Goal: Information Seeking & Learning: Learn about a topic

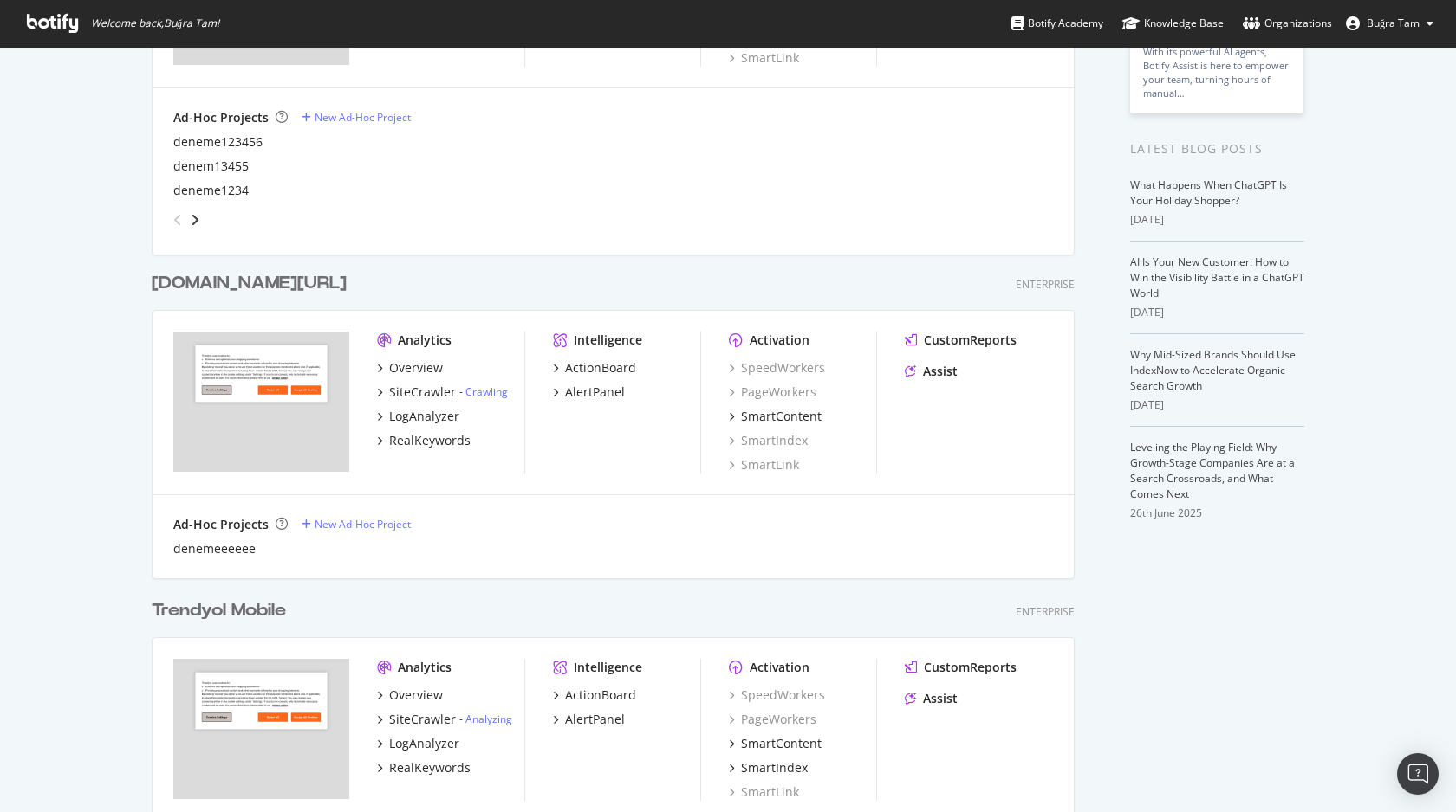
scroll to position [277, 0]
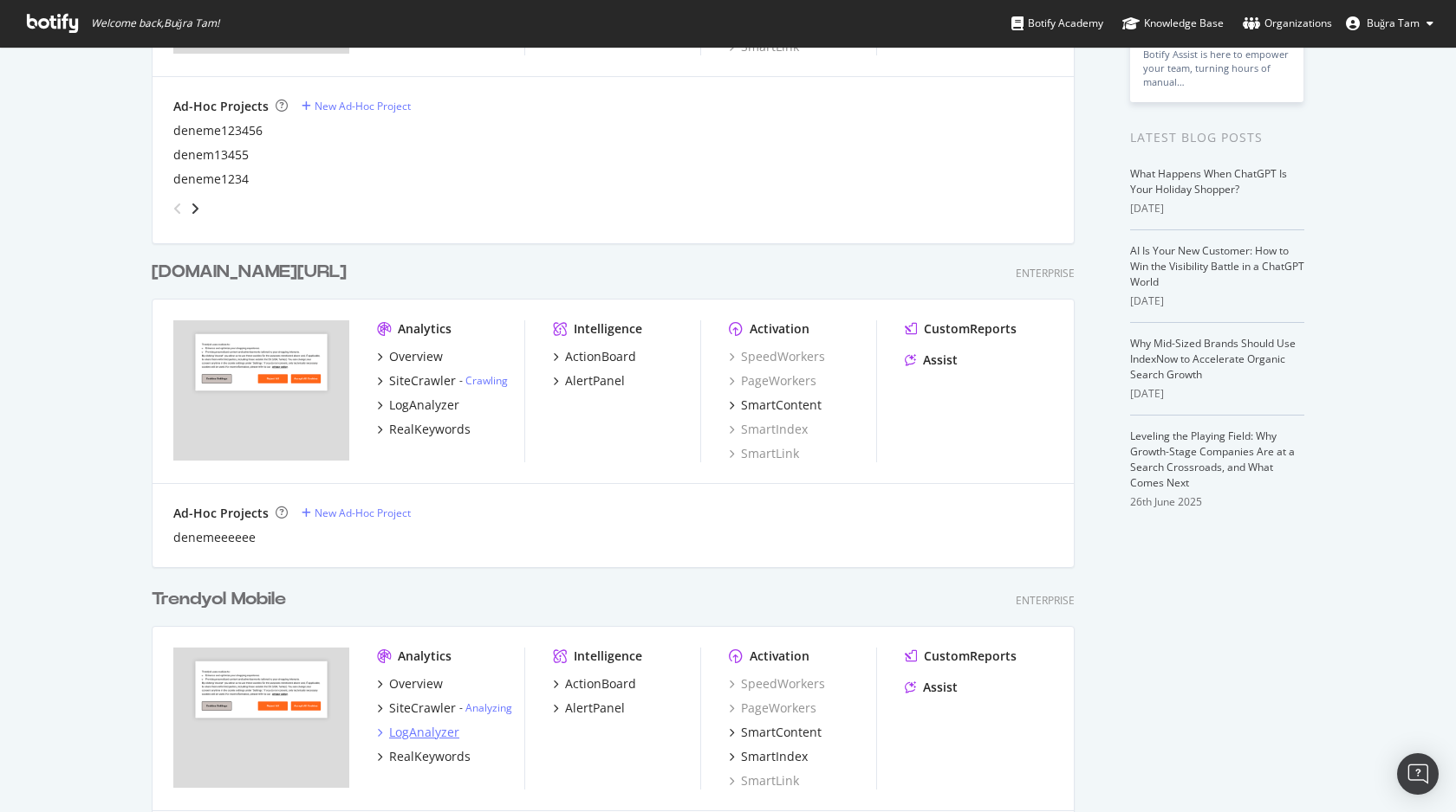
click at [404, 727] on div "LogAnalyzer" at bounding box center [424, 733] width 70 height 18
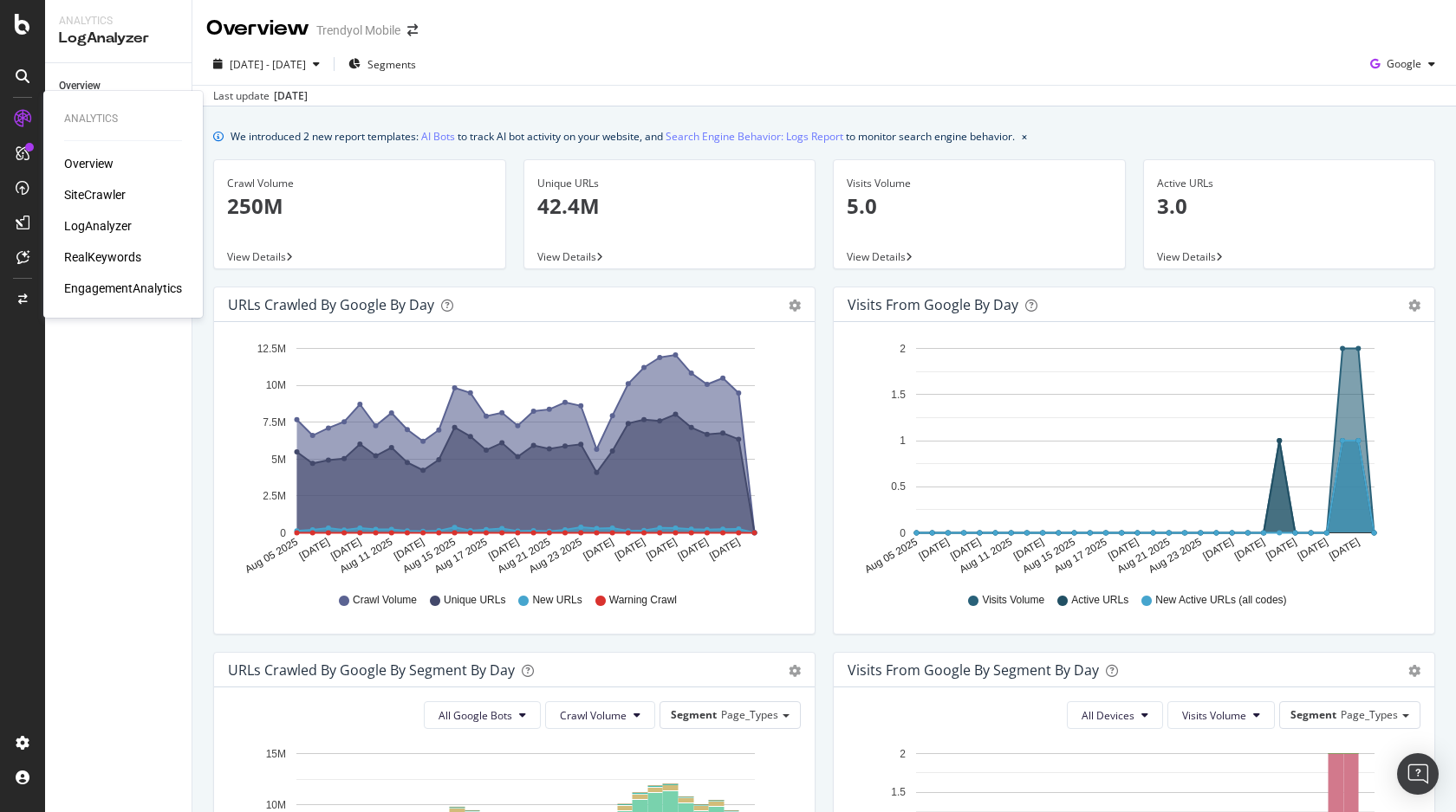
click at [97, 254] on div "RealKeywords" at bounding box center [103, 258] width 77 height 18
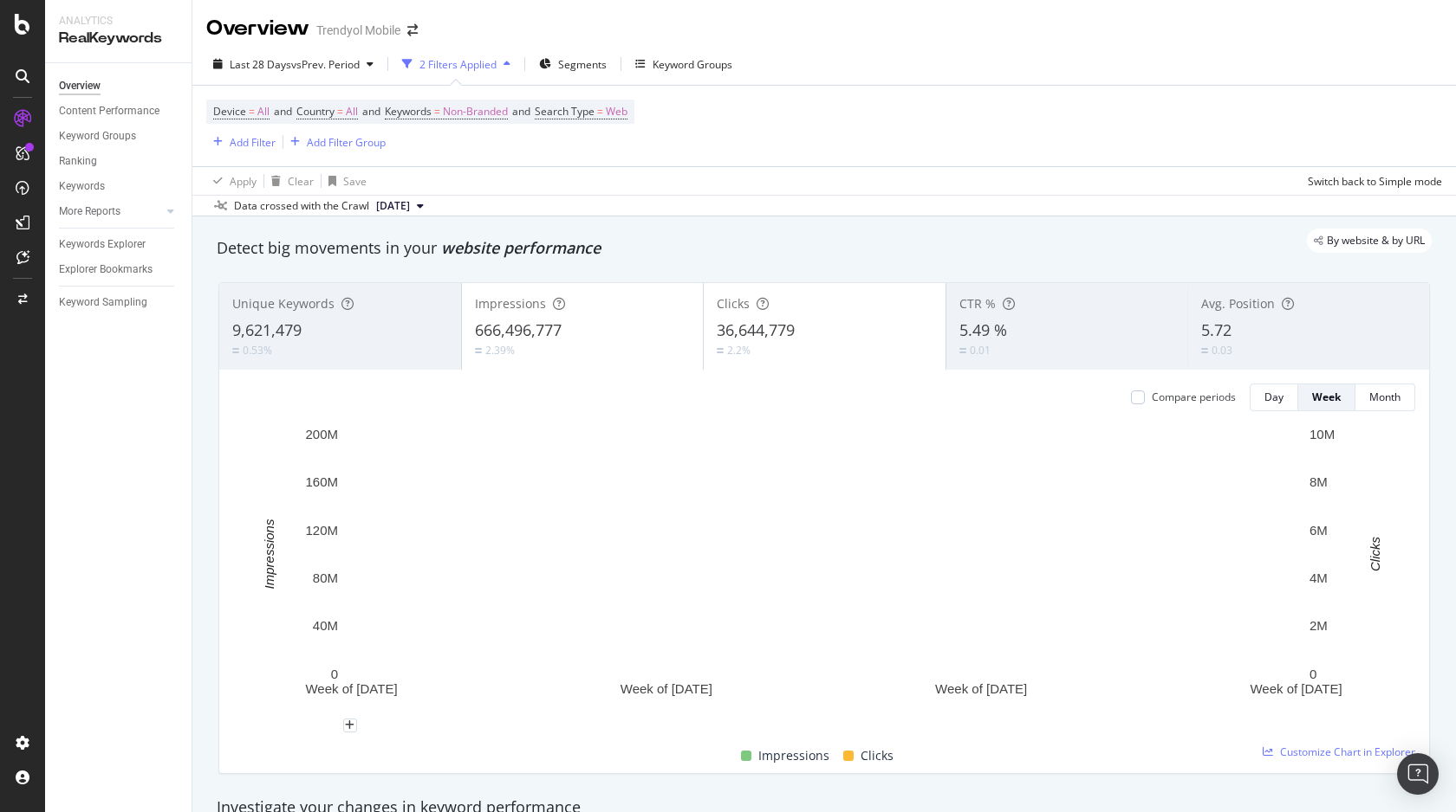
scroll to position [4, 0]
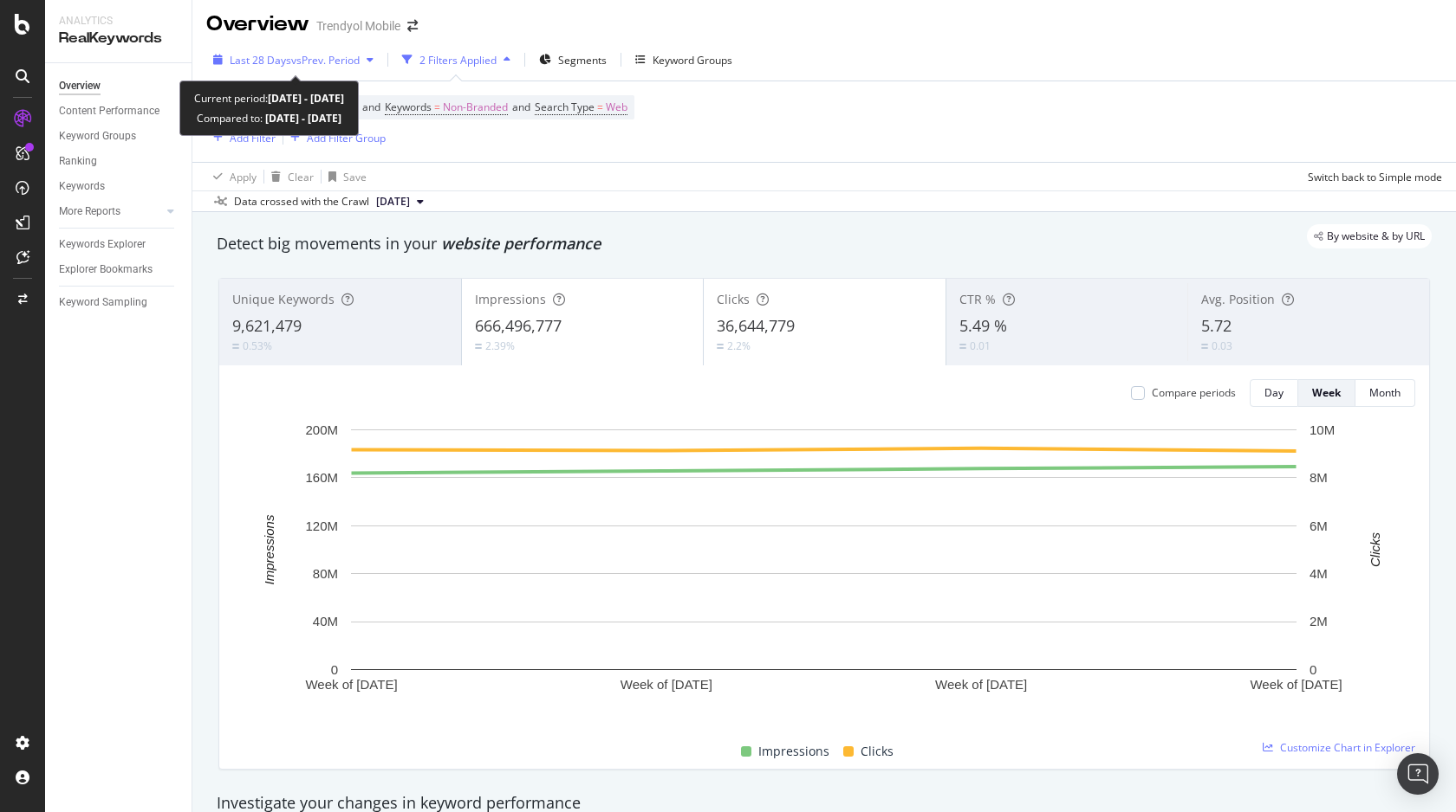
click at [310, 66] on span "vs Prev. Period" at bounding box center [325, 60] width 68 height 15
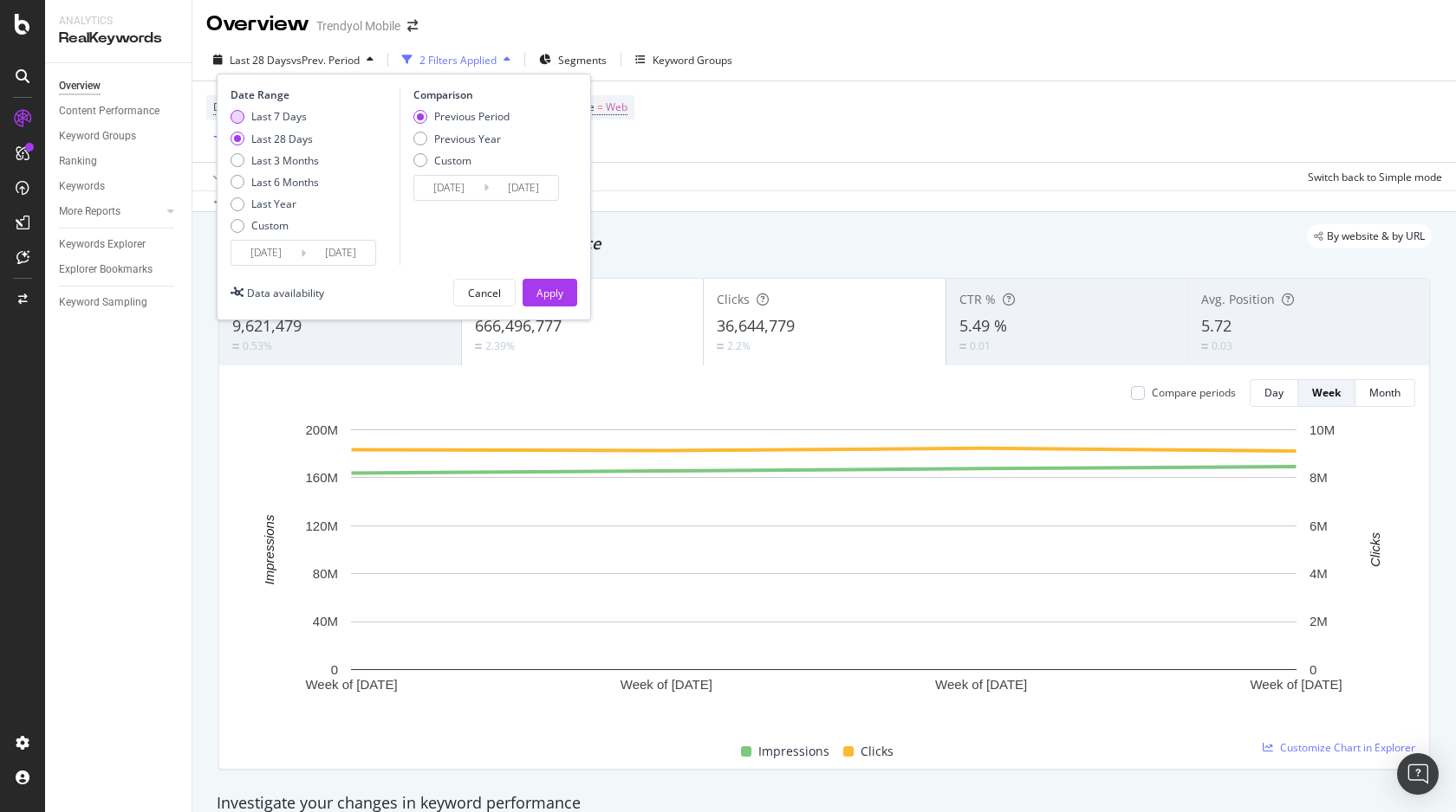
click at [307, 119] on div "Last 7 Days" at bounding box center [274, 116] width 89 height 15
type input "[DATE]"
click at [537, 288] on div "Apply" at bounding box center [550, 293] width 27 height 15
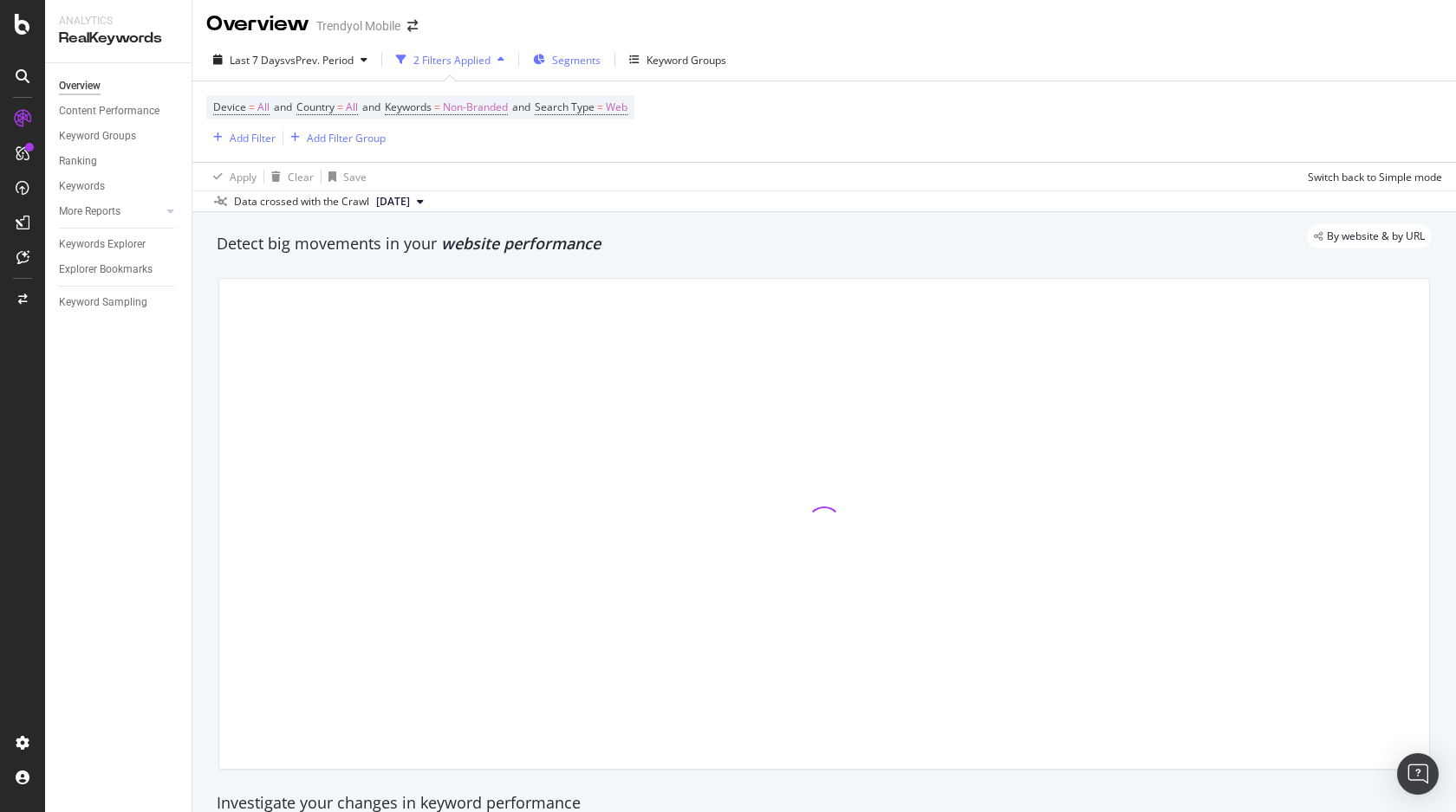
click at [570, 71] on div "Segments" at bounding box center [566, 60] width 67 height 26
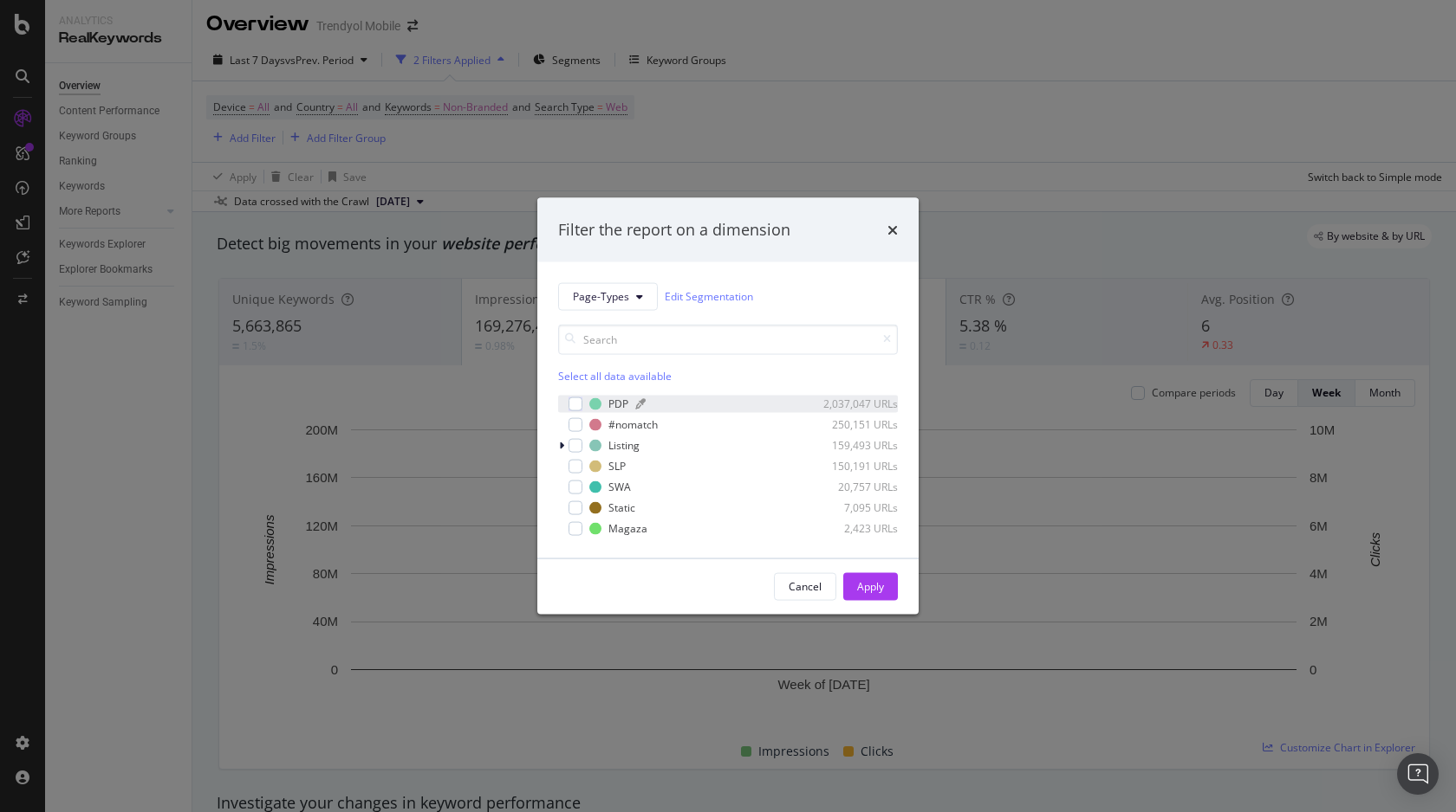
click at [617, 405] on div "PDP" at bounding box center [618, 403] width 20 height 15
click at [872, 594] on div "Apply" at bounding box center [871, 586] width 27 height 26
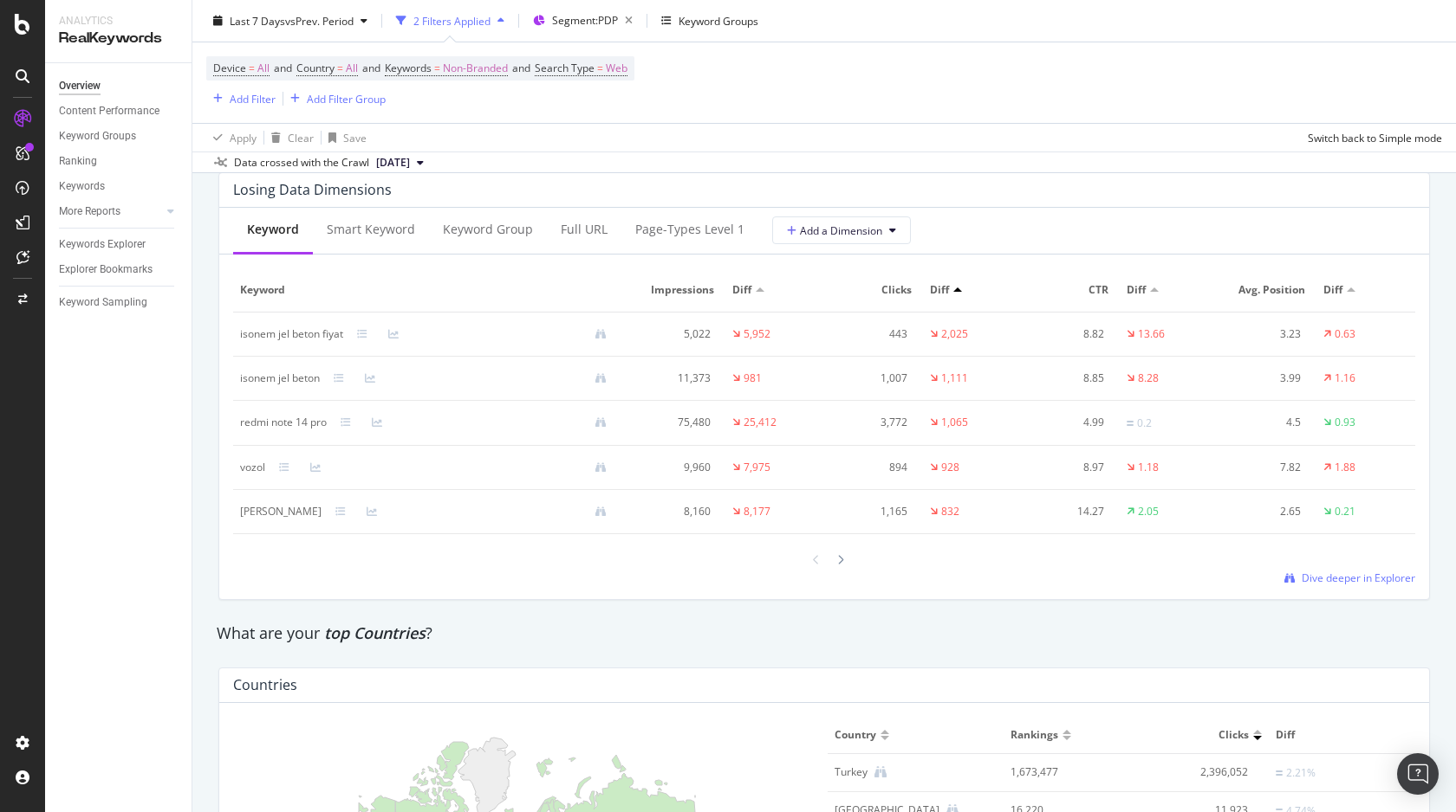
scroll to position [1995, 0]
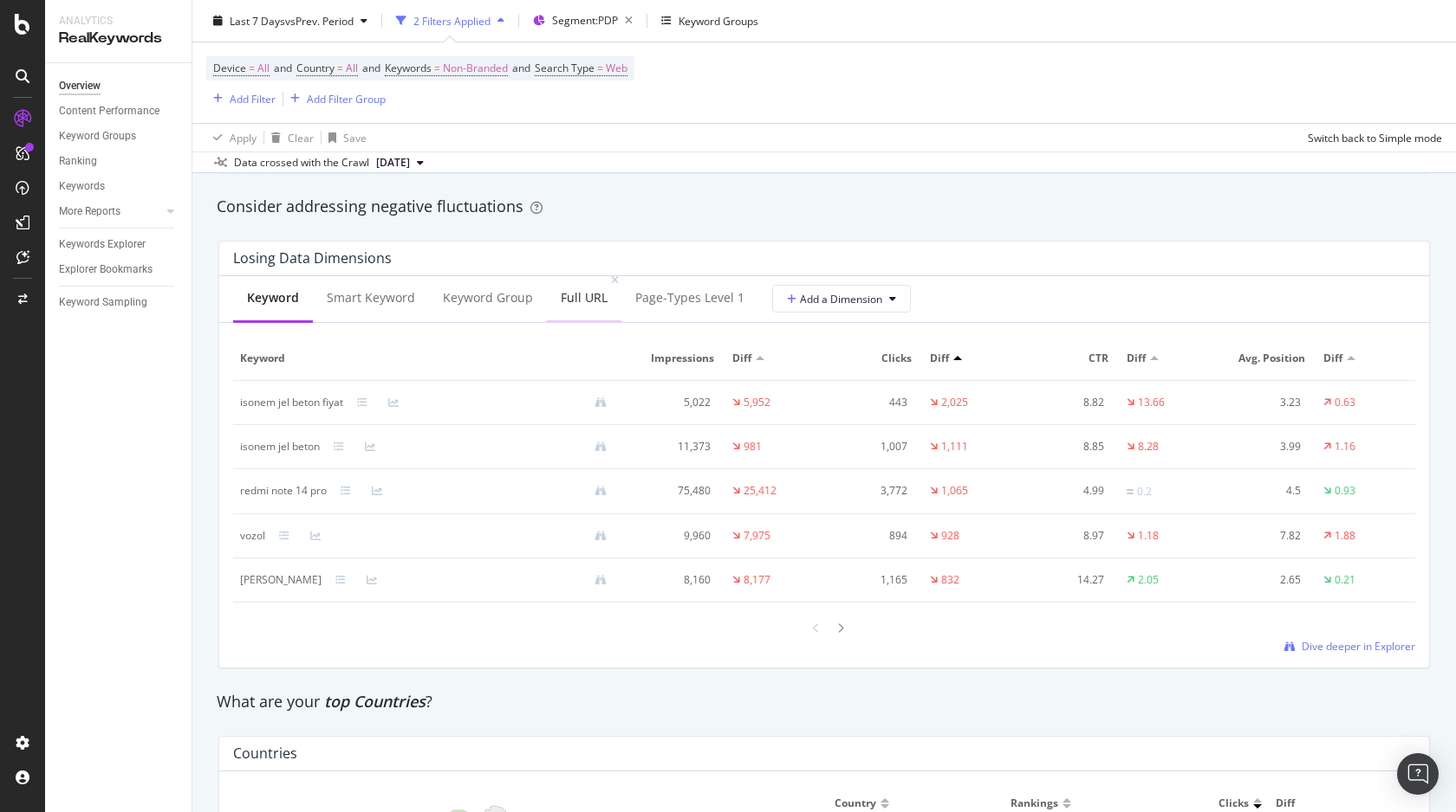
click at [573, 282] on div "Full URL" at bounding box center [584, 299] width 74 height 48
click at [1363, 652] on span "Dive deeper in Explorer" at bounding box center [1358, 649] width 113 height 15
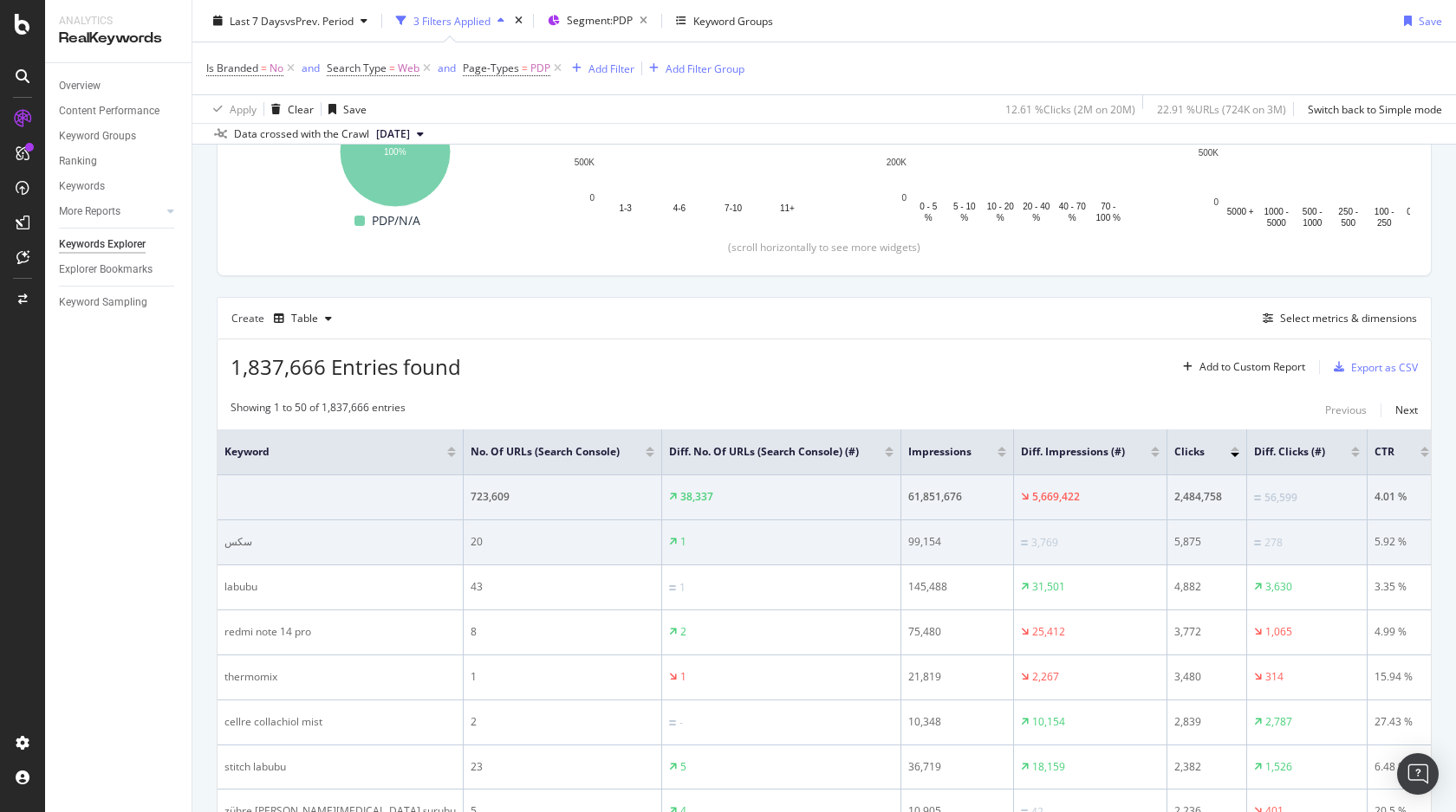
scroll to position [336, 0]
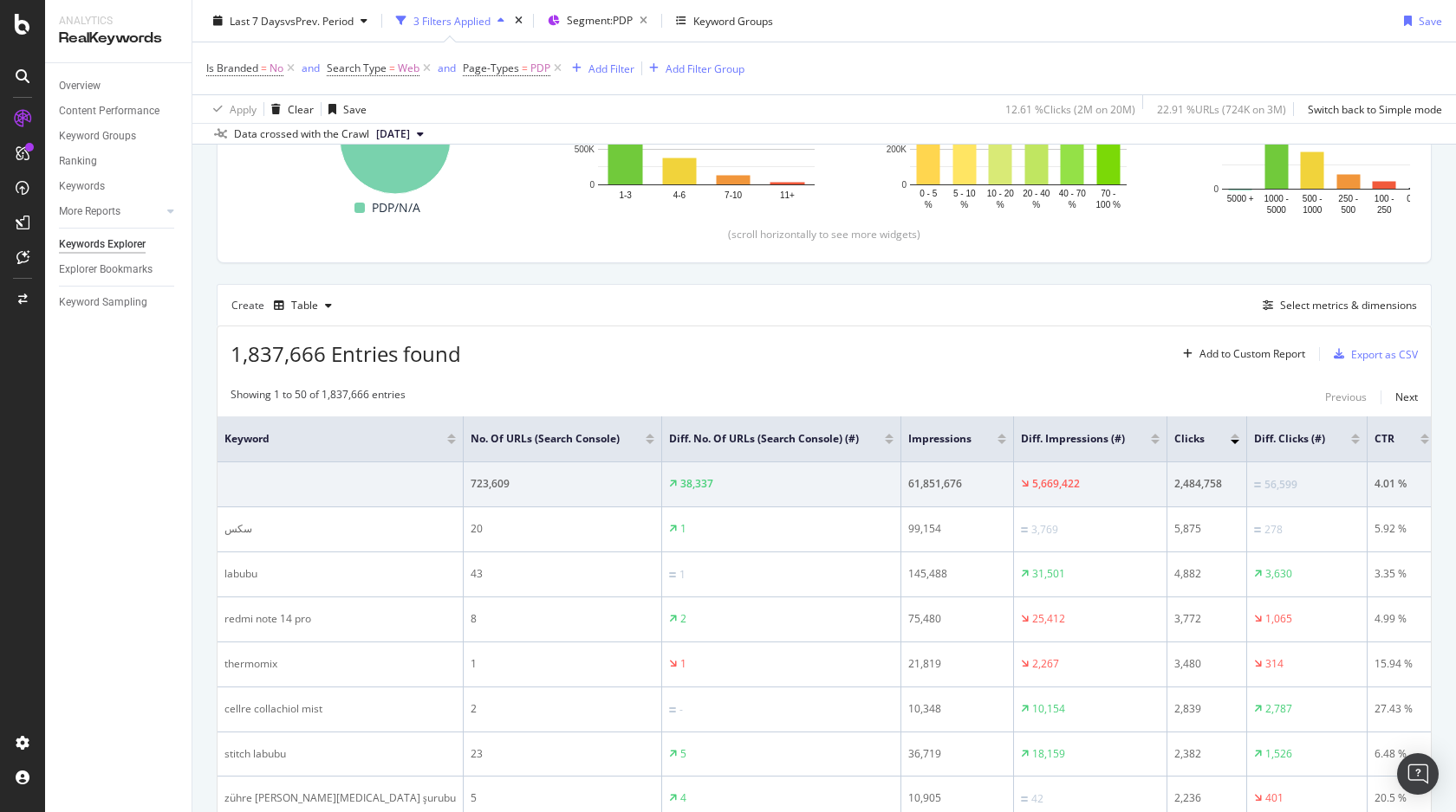
click at [1150, 434] on div at bounding box center [1154, 436] width 9 height 4
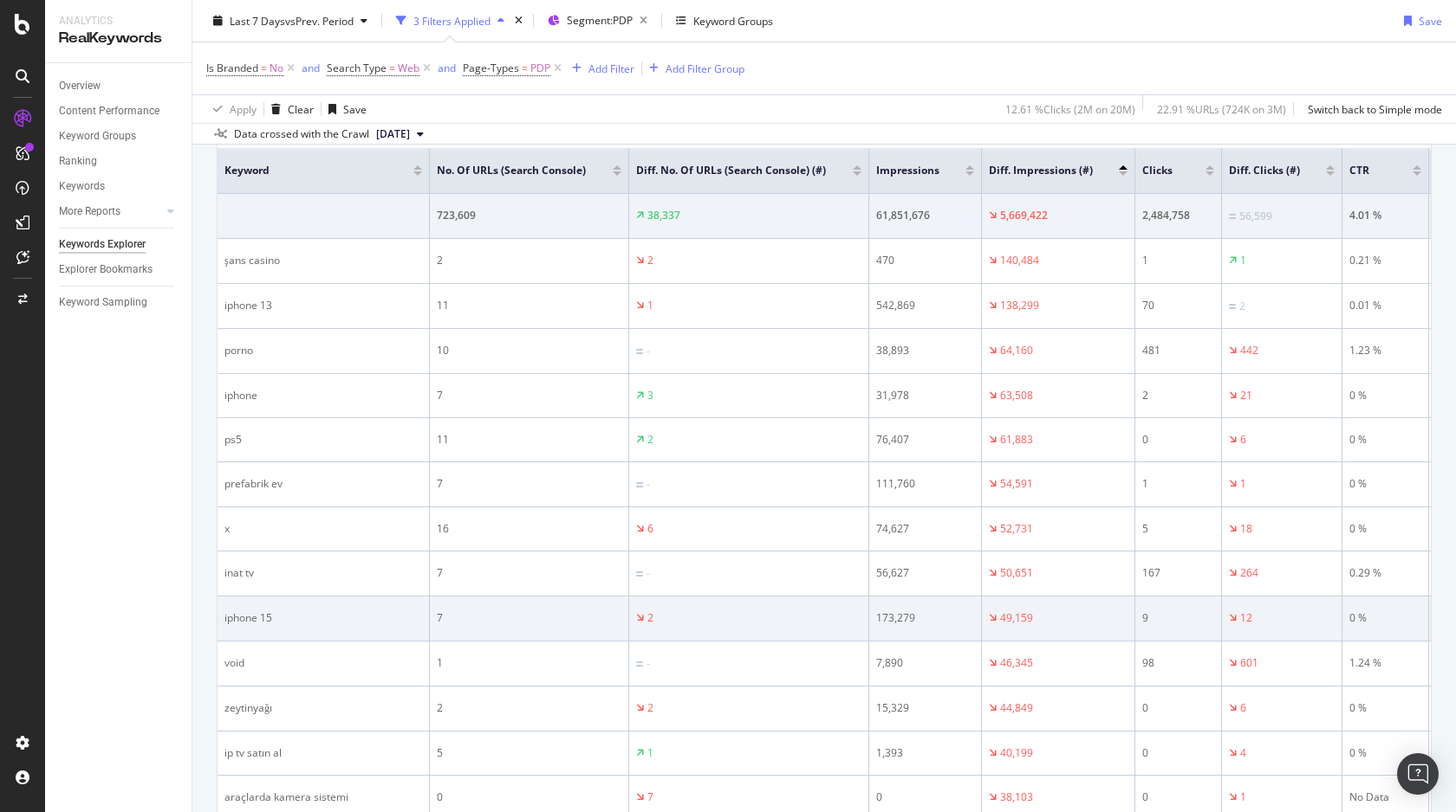
scroll to position [609, 0]
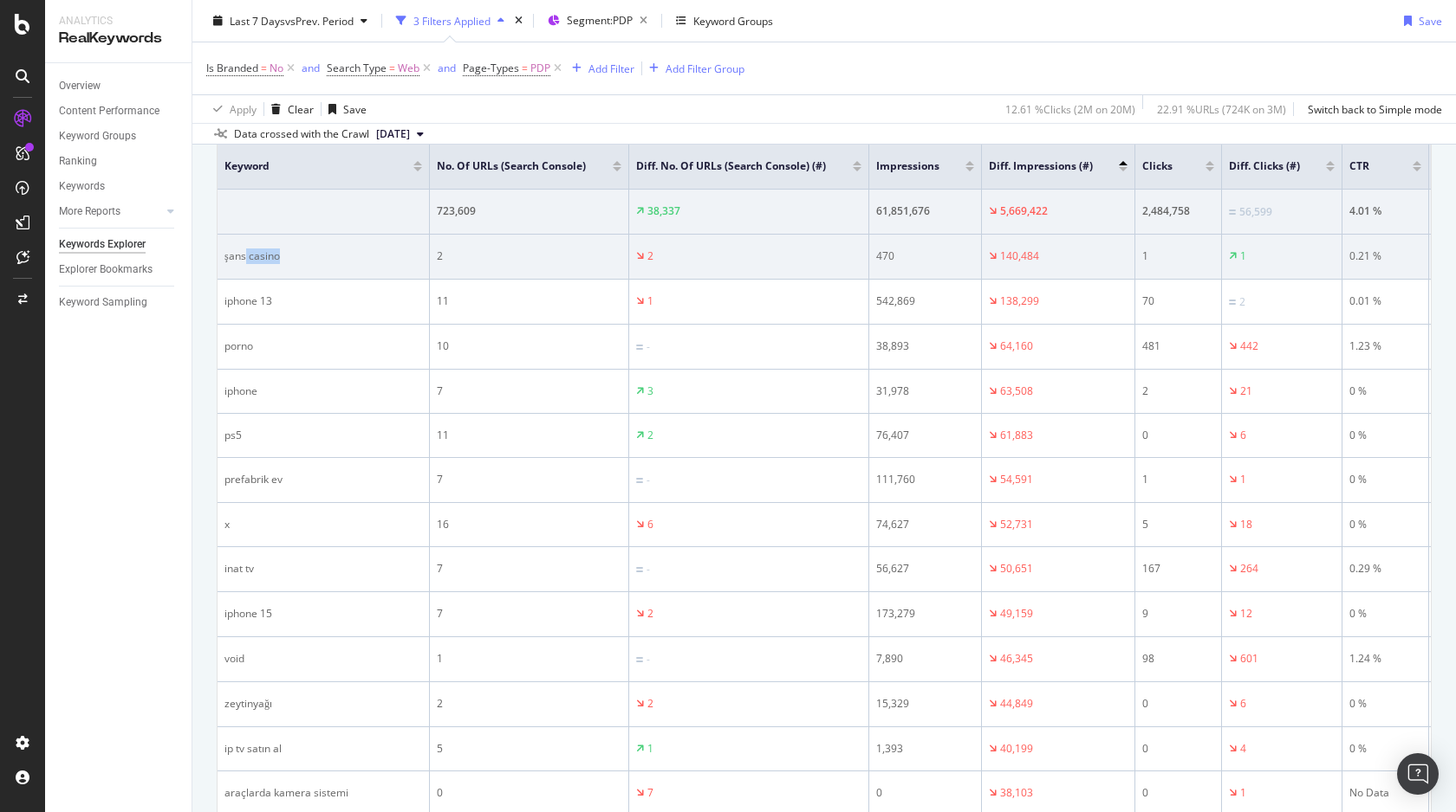
drag, startPoint x: 244, startPoint y: 269, endPoint x: 311, endPoint y: 271, distance: 67.0
click at [301, 264] on div "şans casino" at bounding box center [323, 257] width 197 height 16
click at [258, 264] on div "şans casino" at bounding box center [323, 257] width 197 height 16
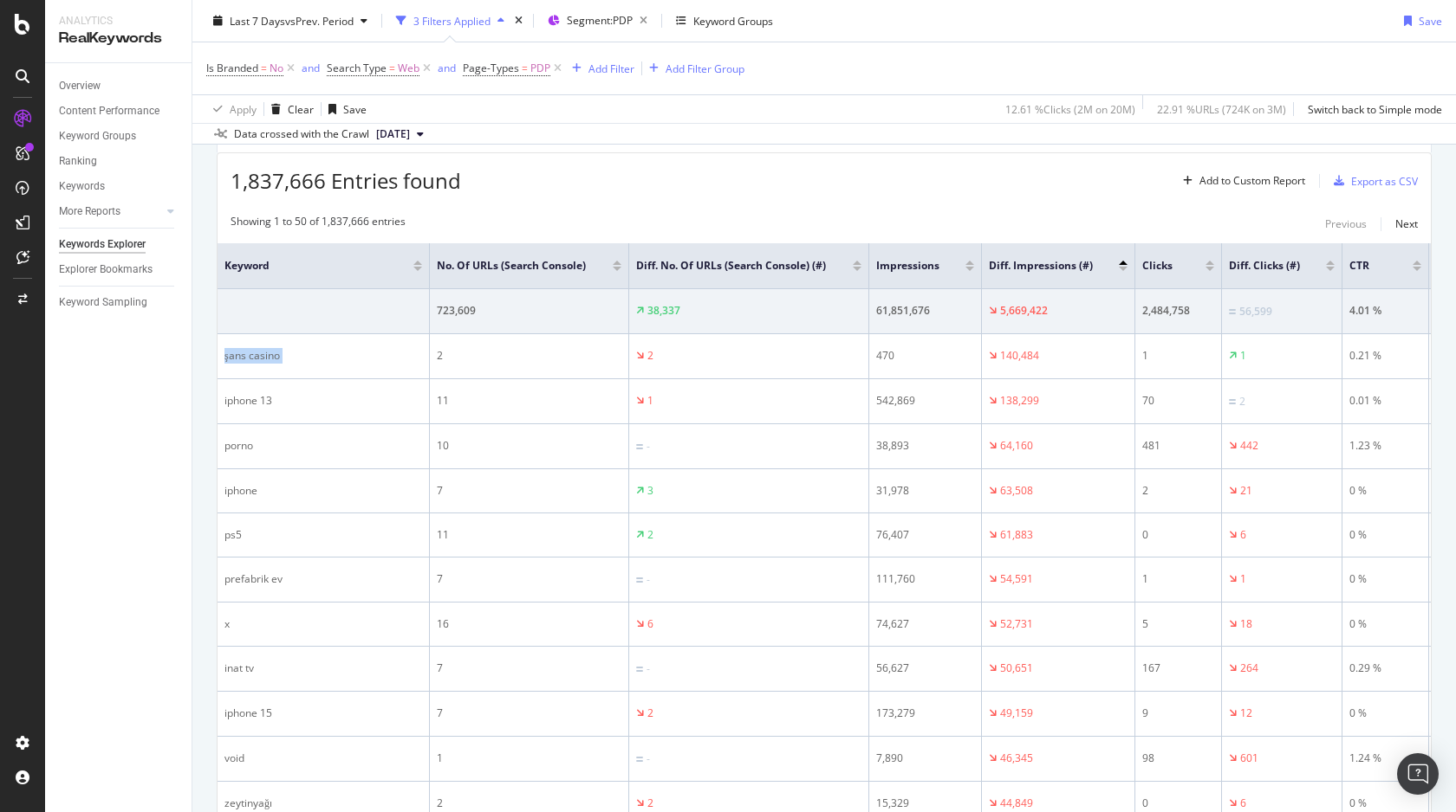
scroll to position [454, 0]
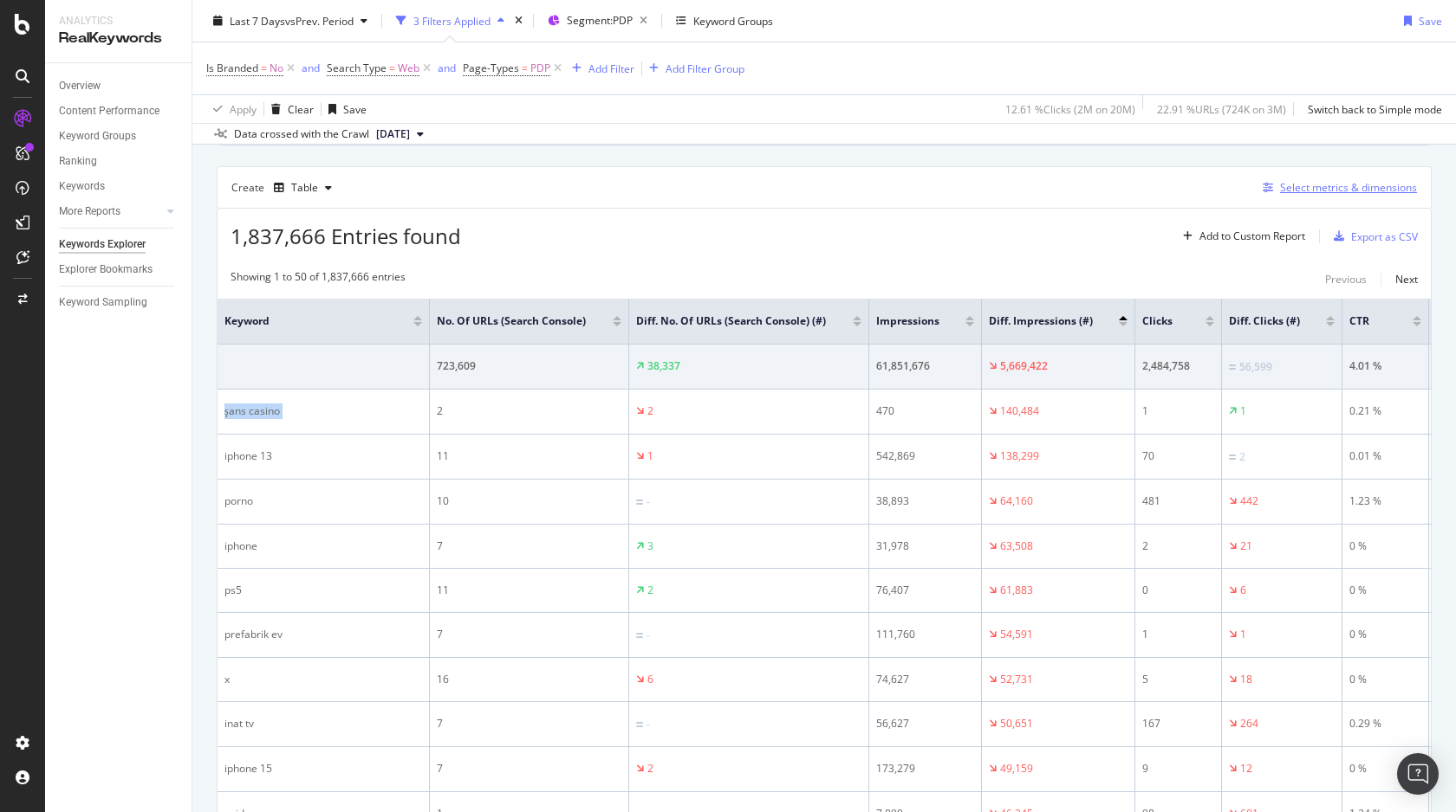
click at [1279, 190] on div "button" at bounding box center [1268, 187] width 24 height 11
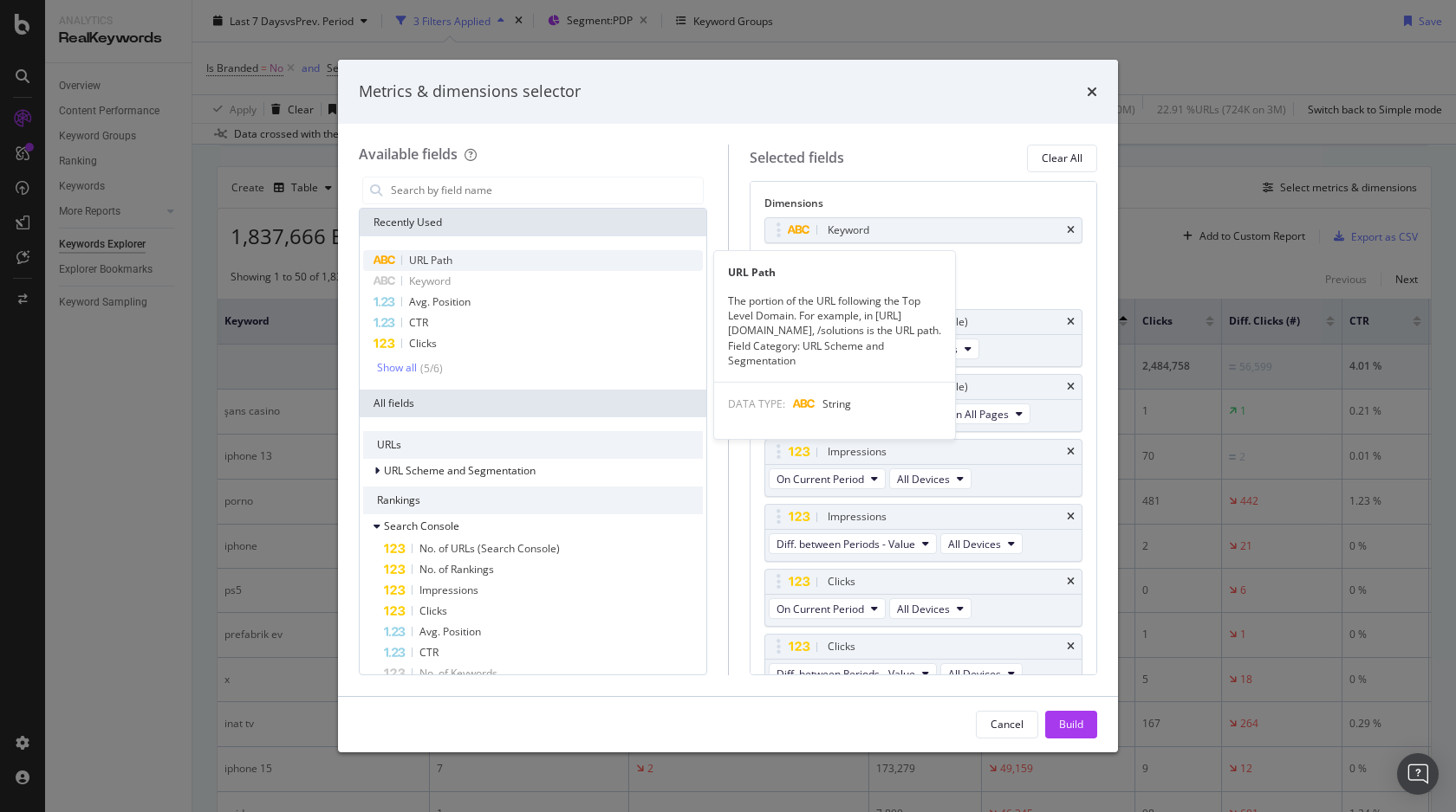
click at [506, 263] on div "URL Path" at bounding box center [533, 260] width 340 height 20
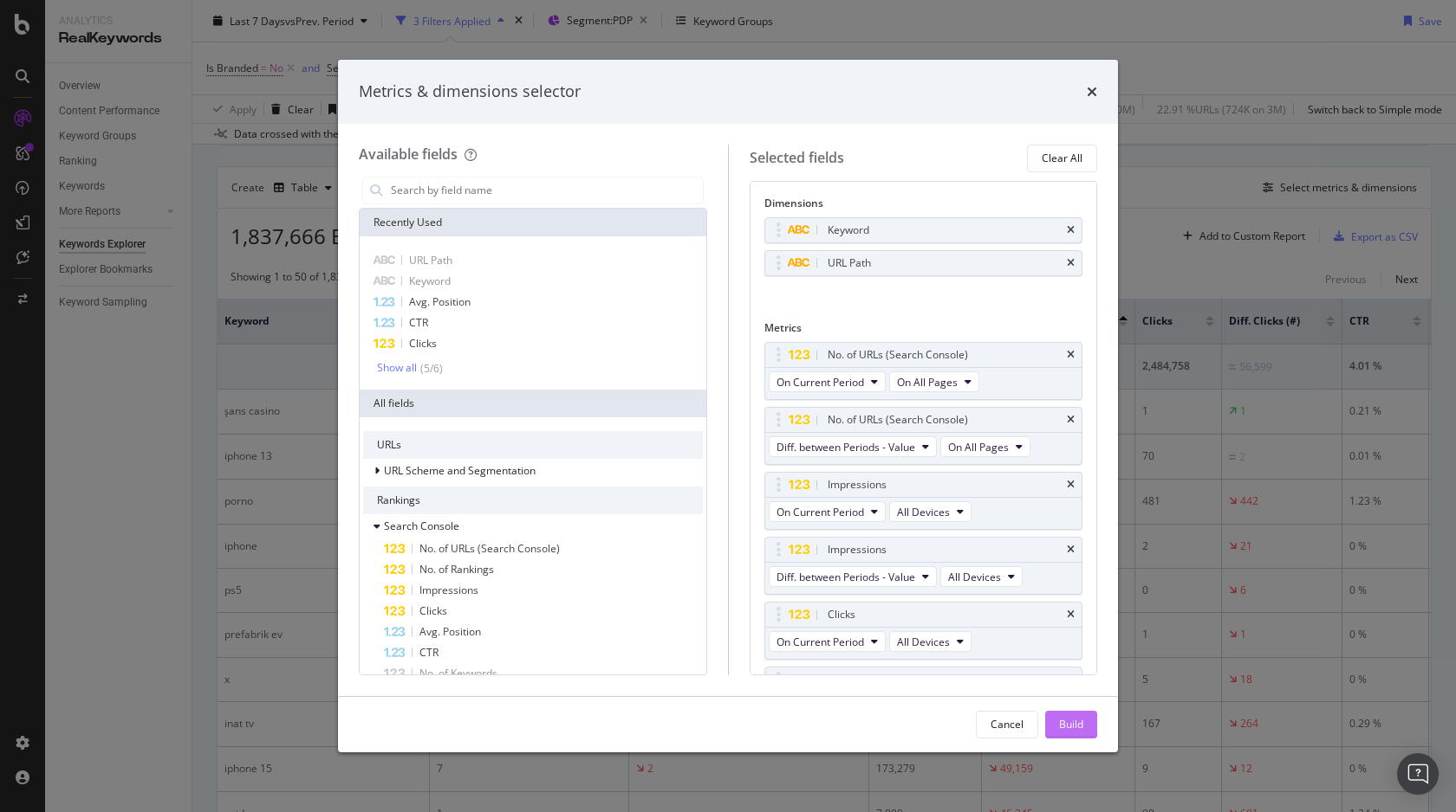
click at [1059, 718] on div "Build" at bounding box center [1070, 724] width 24 height 15
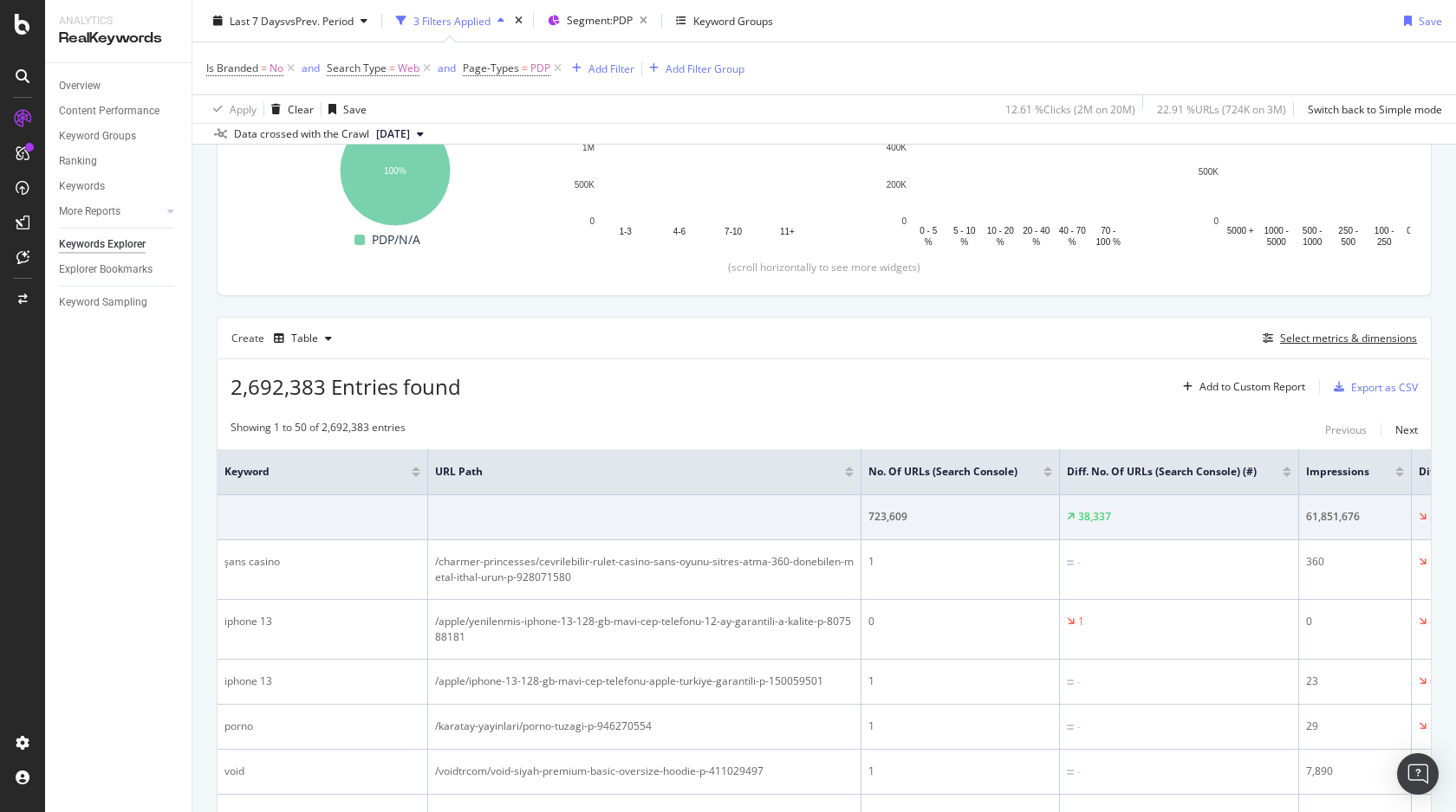
scroll to position [323, 0]
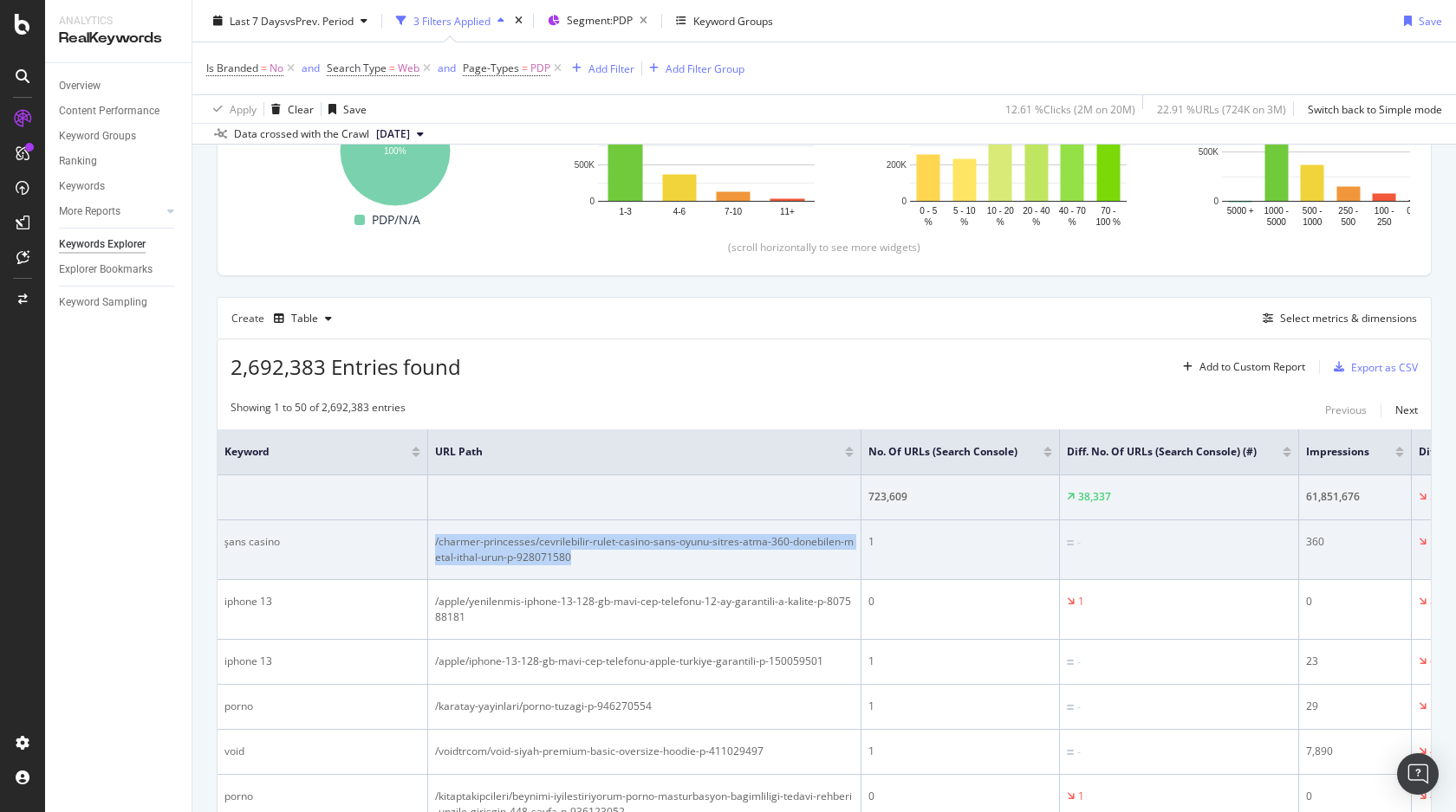
drag, startPoint x: 603, startPoint y: 555, endPoint x: 418, endPoint y: 542, distance: 185.5
click at [418, 541] on tr "şans casino /charmer-princesses/cevrilebilir-rulet-casino-sans-oyunu-sitres-atm…" at bounding box center [1217, 549] width 1999 height 60
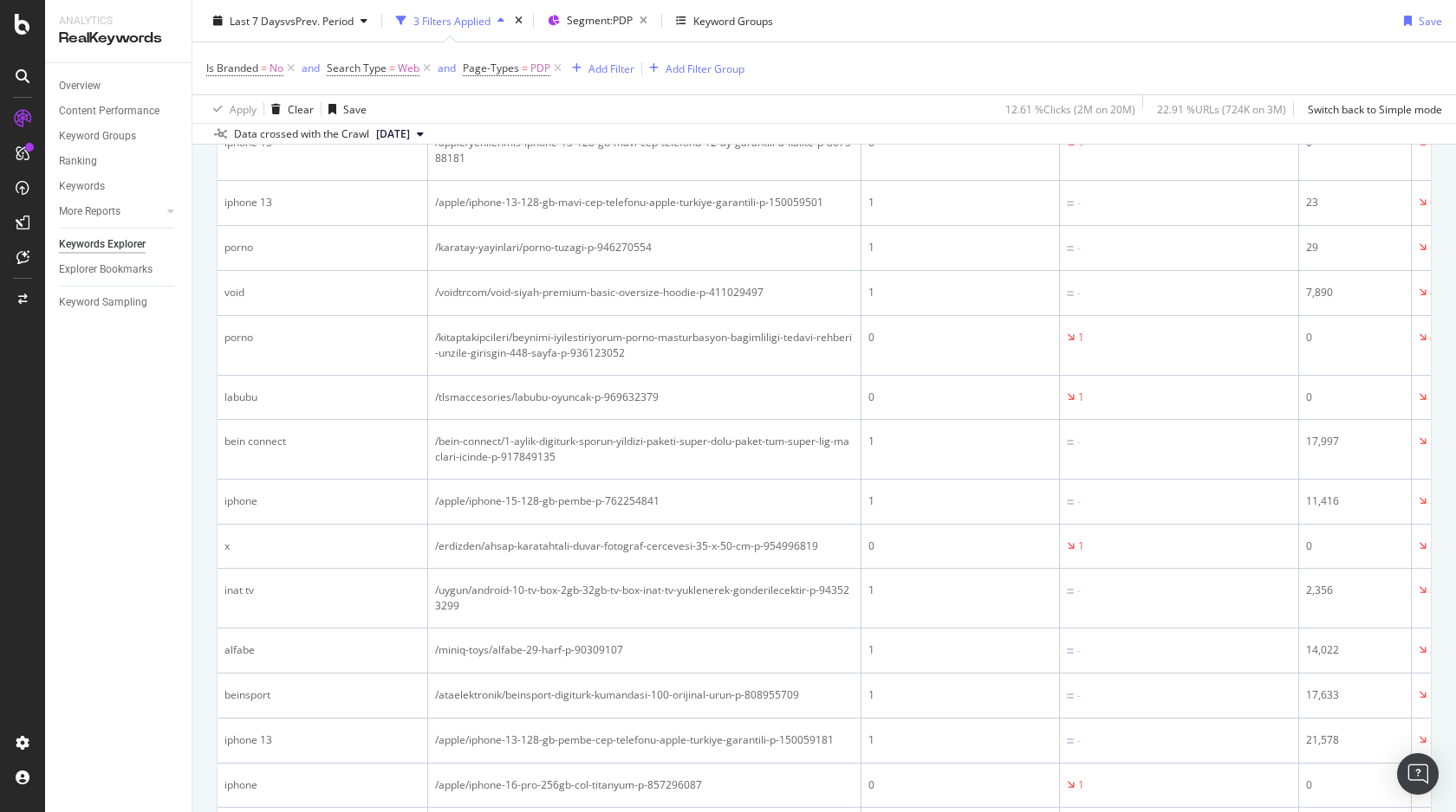
scroll to position [1443, 0]
